Goal: Obtain resource: Download file/media

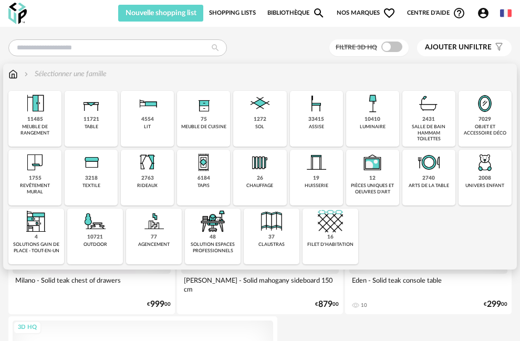
click at [12, 73] on img at bounding box center [12, 74] width 9 height 11
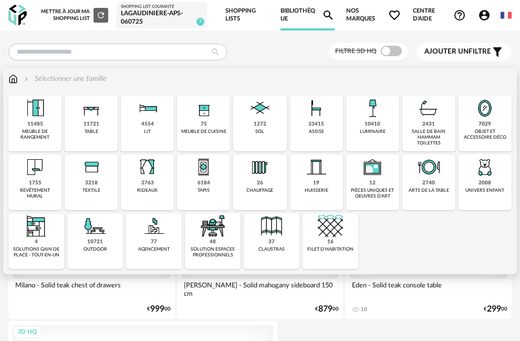
click at [16, 81] on img at bounding box center [12, 79] width 9 height 11
click at [36, 180] on div "1755" at bounding box center [35, 183] width 13 height 7
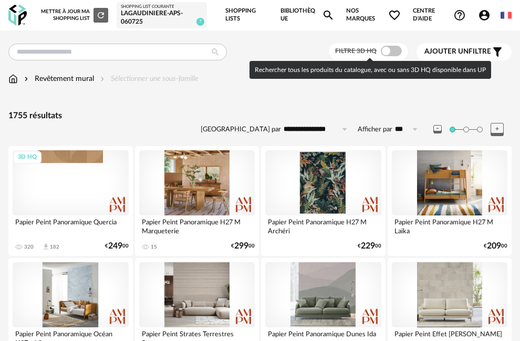
click at [392, 49] on span at bounding box center [391, 51] width 21 height 11
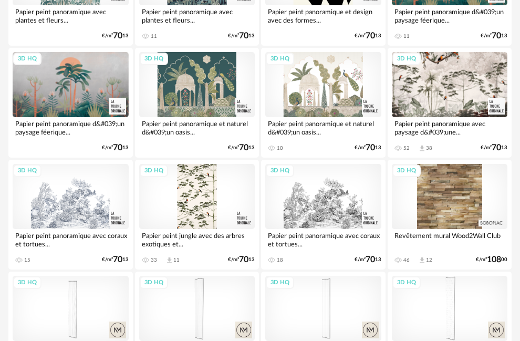
scroll to position [1221, 0]
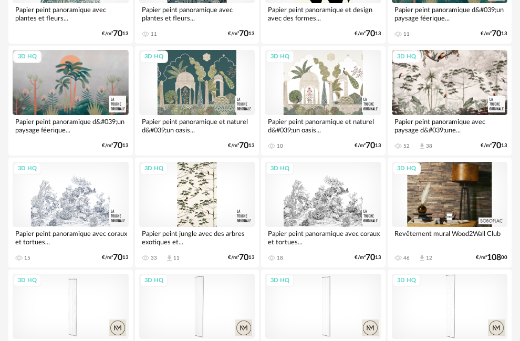
click at [408, 219] on div "3D HQ" at bounding box center [450, 194] width 116 height 65
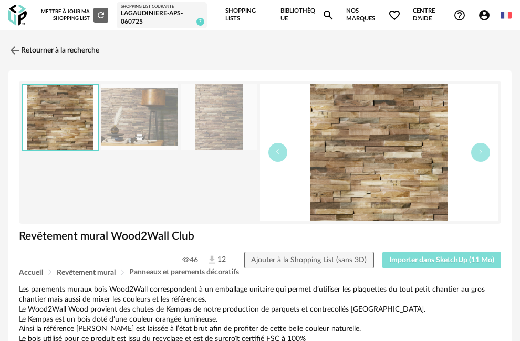
click at [406, 257] on span "Importer dans SketchUp (11 Mo)" at bounding box center [442, 260] width 105 height 7
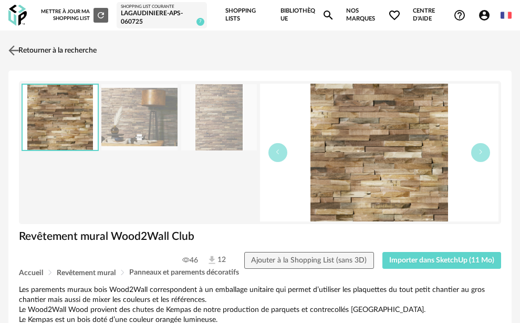
click at [18, 52] on img at bounding box center [13, 50] width 15 height 15
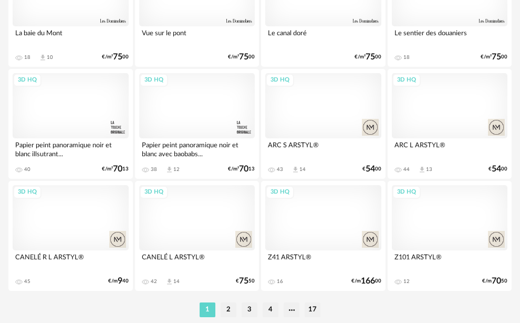
scroll to position [2688, 0]
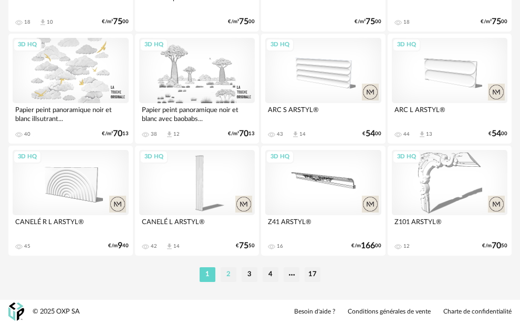
click at [228, 271] on li "2" at bounding box center [229, 274] width 16 height 15
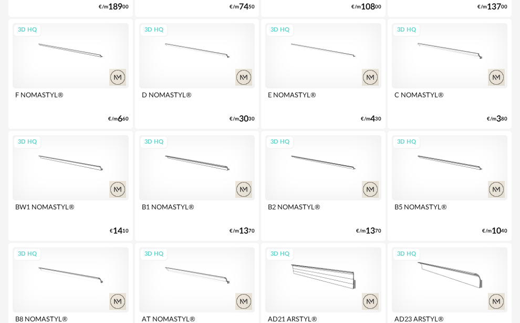
scroll to position [2688, 0]
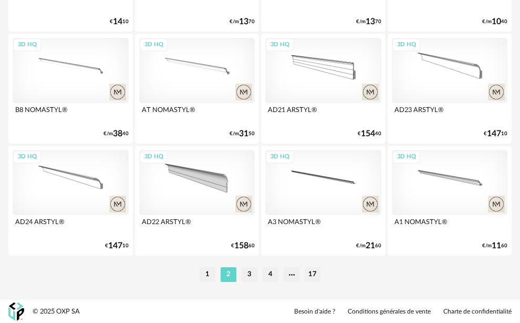
click at [245, 278] on li "3" at bounding box center [250, 274] width 16 height 15
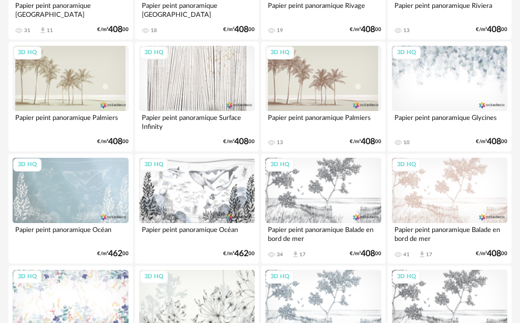
scroll to position [407, 0]
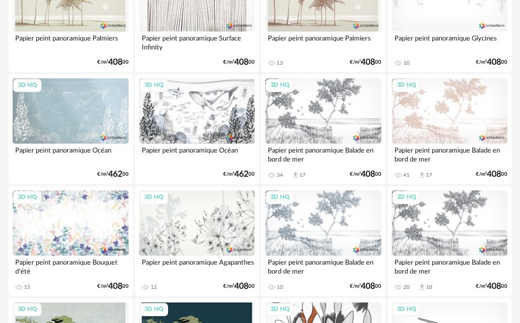
click at [284, 131] on div "3D HQ" at bounding box center [323, 110] width 116 height 65
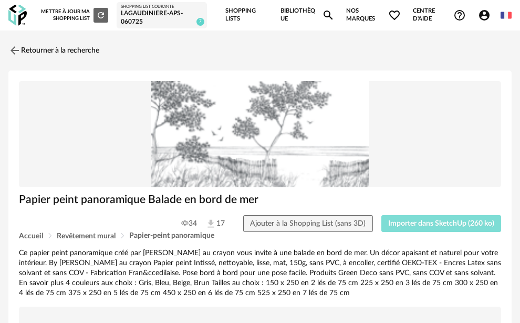
click at [425, 220] on span "Importer dans SketchUp (260 ko)" at bounding box center [441, 223] width 106 height 7
click at [22, 48] on link "Retourner à la recherche" at bounding box center [51, 50] width 91 height 23
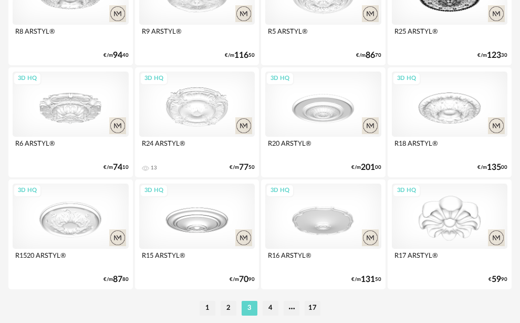
scroll to position [2688, 0]
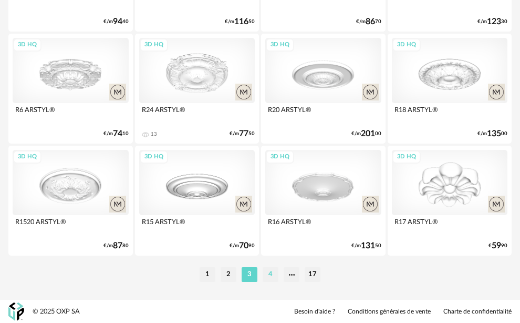
click at [273, 272] on li "4" at bounding box center [271, 274] width 16 height 15
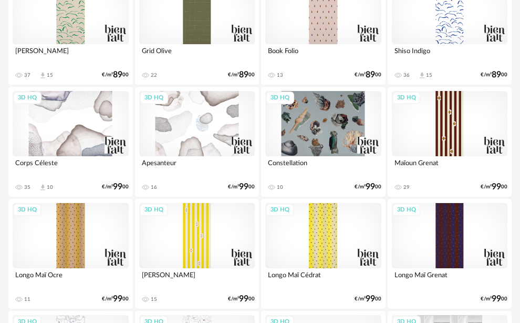
scroll to position [957, 0]
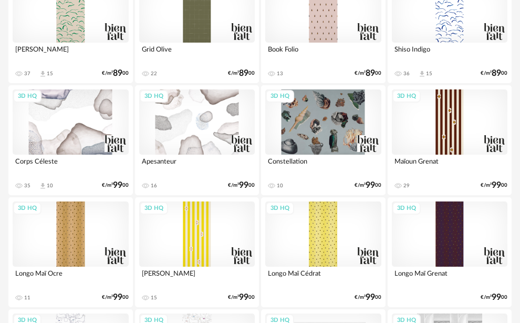
click at [91, 141] on div "3D HQ" at bounding box center [71, 121] width 116 height 65
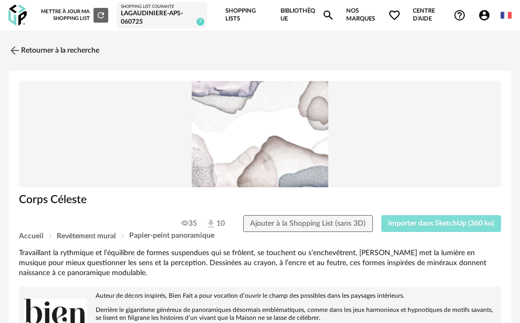
click at [416, 220] on span "Importer dans SketchUp (360 ko)" at bounding box center [441, 223] width 106 height 7
